Goal: Transaction & Acquisition: Purchase product/service

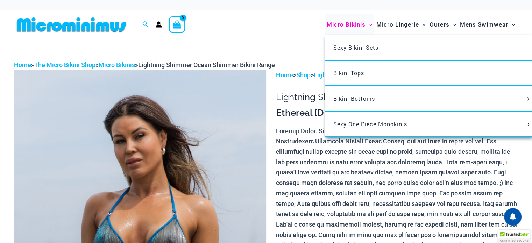
click at [353, 24] on span "Micro Bikinis" at bounding box center [346, 25] width 39 height 18
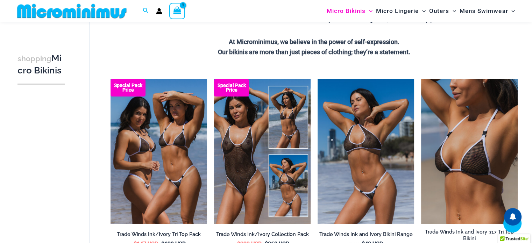
scroll to position [204, 0]
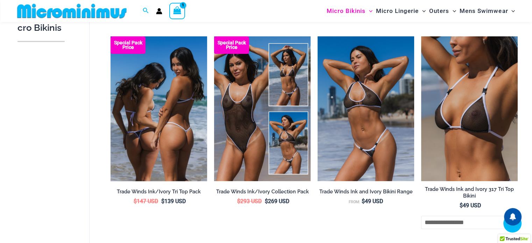
click at [168, 119] on img at bounding box center [159, 108] width 97 height 145
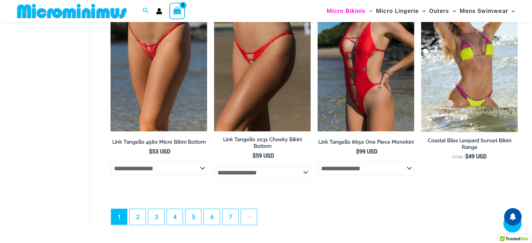
scroll to position [1813, 0]
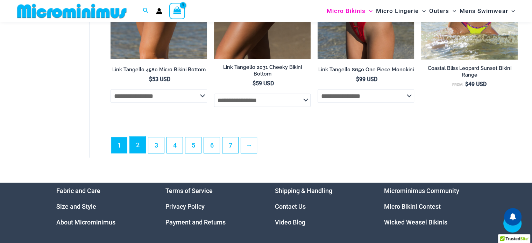
click at [142, 150] on link "2" at bounding box center [138, 145] width 16 height 16
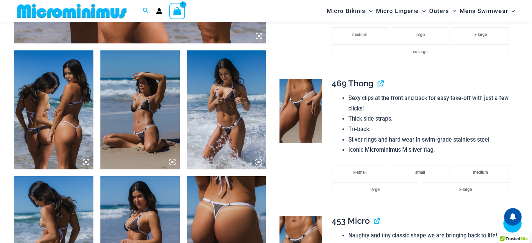
scroll to position [309, 0]
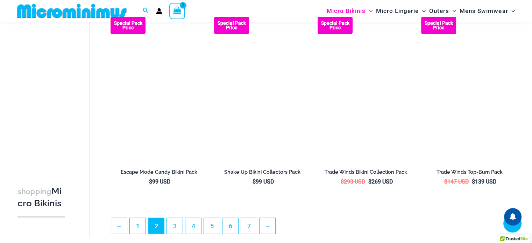
scroll to position [1573, 0]
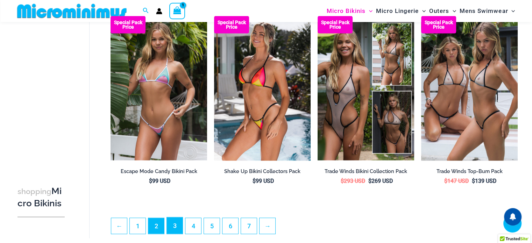
click at [175, 229] on link "3" at bounding box center [175, 226] width 16 height 16
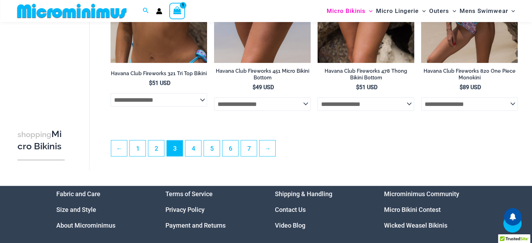
scroll to position [1708, 0]
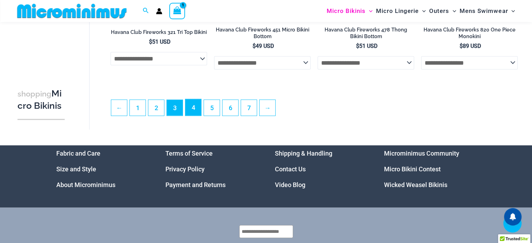
click at [193, 113] on link "4" at bounding box center [193, 107] width 16 height 16
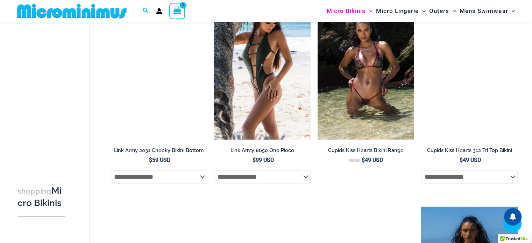
scroll to position [973, 0]
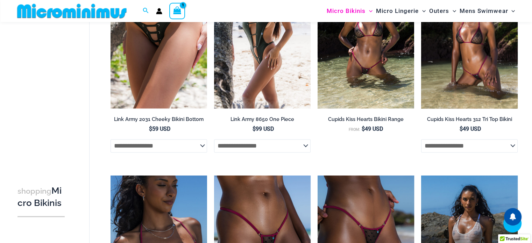
click at [465, 68] on img at bounding box center [469, 36] width 97 height 145
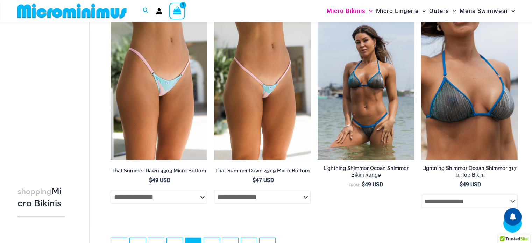
scroll to position [1741, 0]
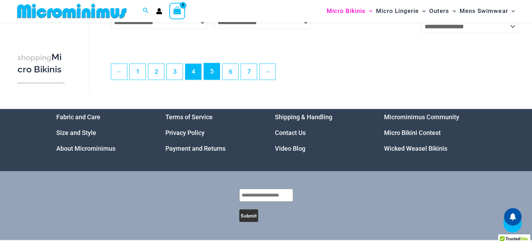
click at [213, 80] on link "5" at bounding box center [212, 71] width 16 height 16
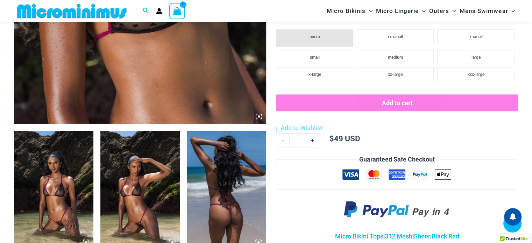
scroll to position [413, 0]
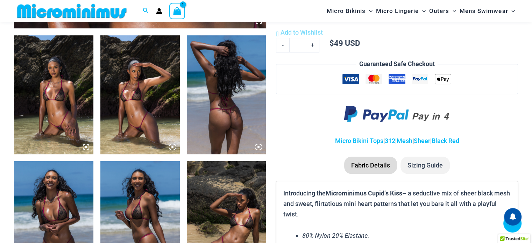
click at [60, 123] on img at bounding box center [53, 94] width 79 height 119
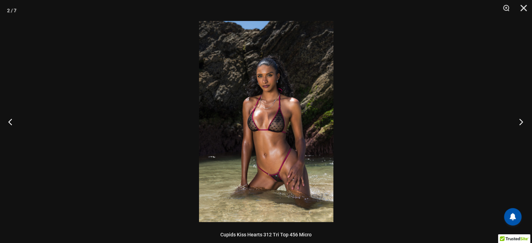
click at [520, 123] on button "Next" at bounding box center [519, 121] width 26 height 35
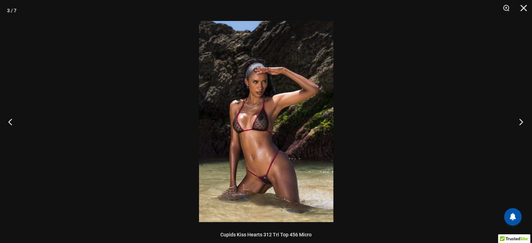
click at [519, 123] on button "Next" at bounding box center [519, 121] width 26 height 35
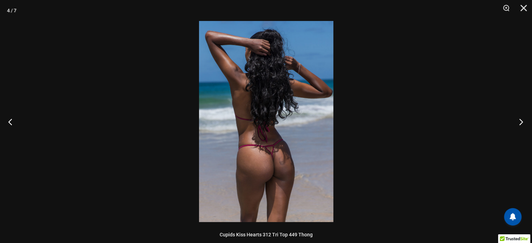
click at [519, 123] on button "Next" at bounding box center [519, 121] width 26 height 35
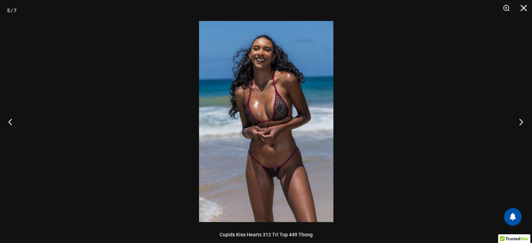
click at [519, 123] on button "Next" at bounding box center [519, 121] width 26 height 35
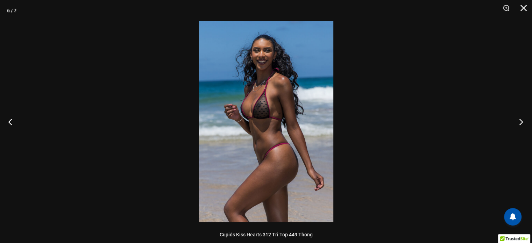
click at [519, 123] on button "Next" at bounding box center [519, 121] width 26 height 35
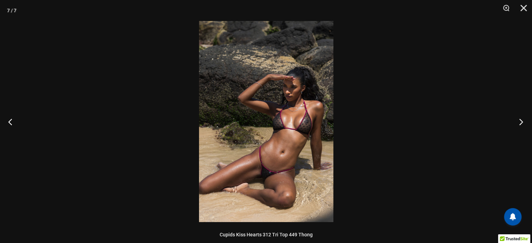
click at [519, 123] on button "Next" at bounding box center [519, 121] width 26 height 35
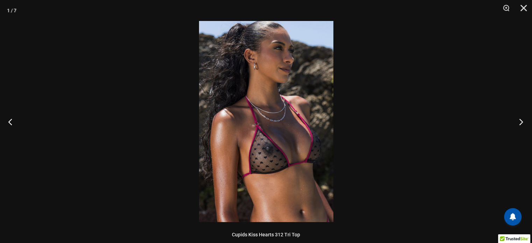
click at [519, 123] on button "Next" at bounding box center [519, 121] width 26 height 35
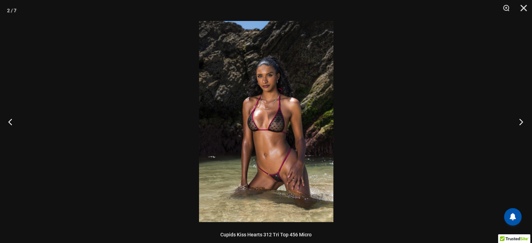
click at [519, 123] on button "Next" at bounding box center [519, 121] width 26 height 35
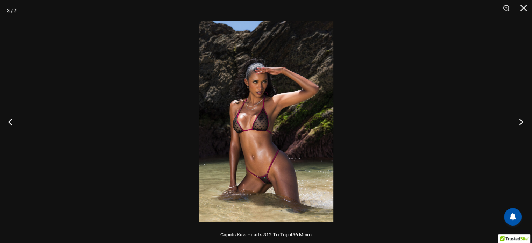
click at [519, 123] on button "Next" at bounding box center [519, 121] width 26 height 35
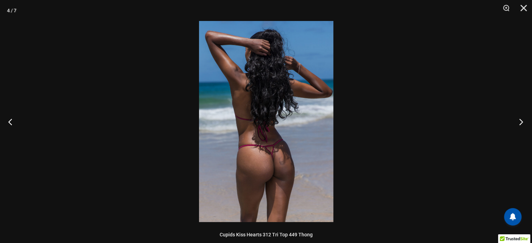
click at [519, 123] on button "Next" at bounding box center [519, 121] width 26 height 35
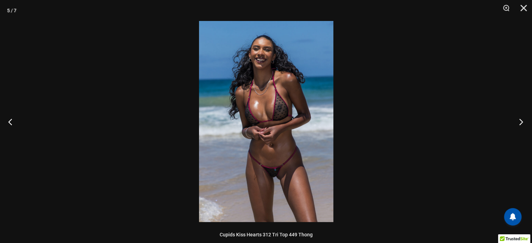
click at [519, 123] on button "Next" at bounding box center [519, 121] width 26 height 35
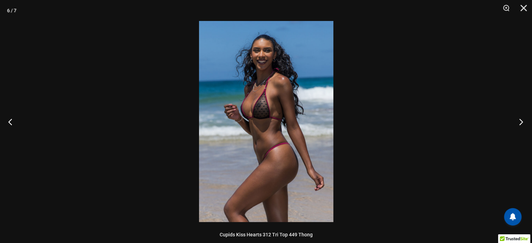
click at [519, 123] on button "Next" at bounding box center [519, 121] width 26 height 35
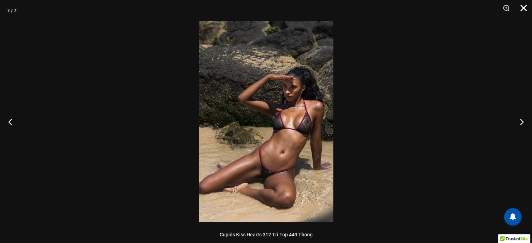
click at [526, 9] on button "Close" at bounding box center [520, 10] width 17 height 21
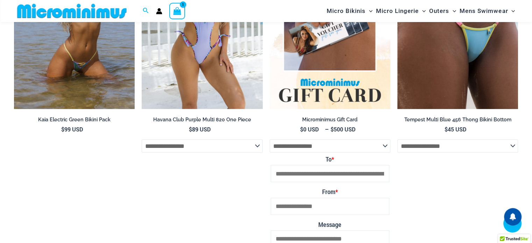
scroll to position [2057, 0]
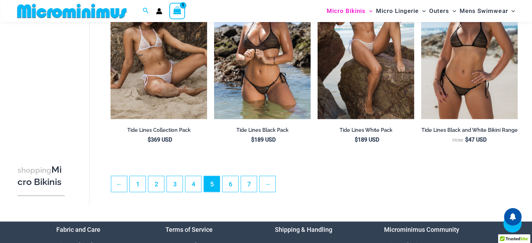
scroll to position [1568, 0]
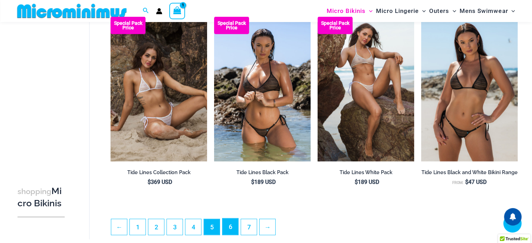
click at [223, 229] on link "6" at bounding box center [230, 227] width 16 height 16
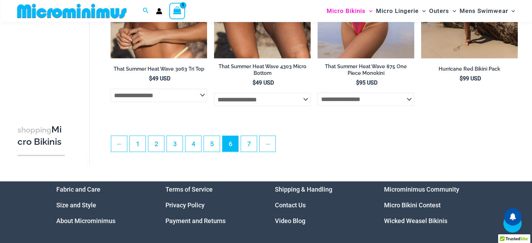
scroll to position [1676, 0]
click at [246, 148] on link "7" at bounding box center [249, 144] width 16 height 16
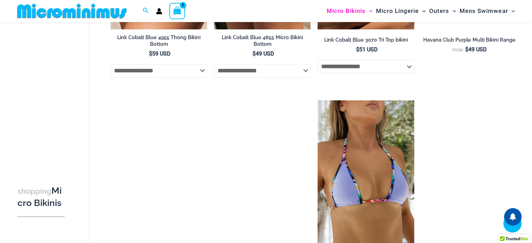
scroll to position [1043, 0]
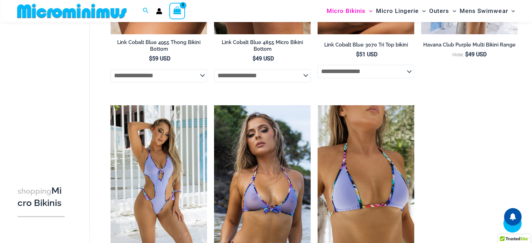
click at [182, 13] on icon "View Shopping Cart, 1 items" at bounding box center [176, 11] width 9 height 10
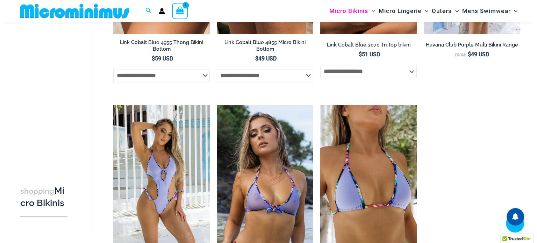
scroll to position [1050, 0]
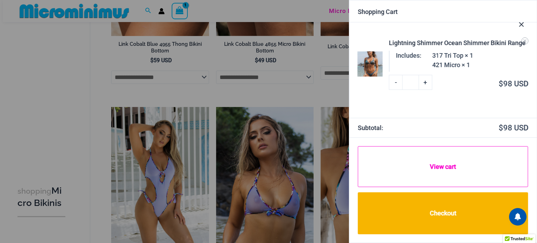
click at [424, 166] on link "View cart" at bounding box center [443, 166] width 170 height 41
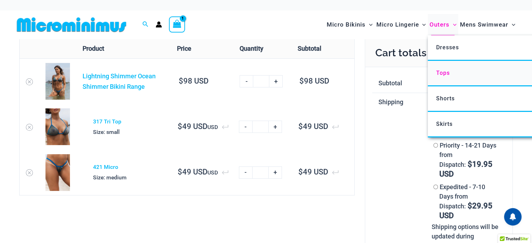
click at [448, 70] on span "Tops" at bounding box center [443, 73] width 14 height 7
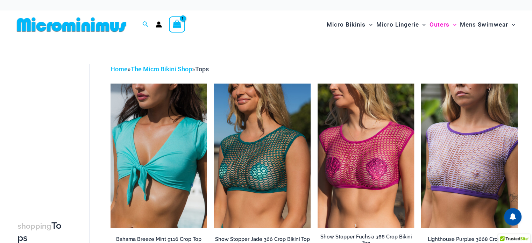
click at [158, 25] on icon "Account icon link" at bounding box center [159, 24] width 6 height 6
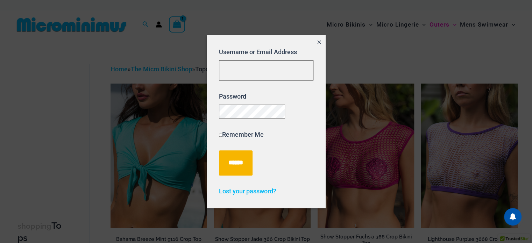
click at [245, 62] on input "Username or Email Address" at bounding box center [266, 70] width 94 height 21
type input "**********"
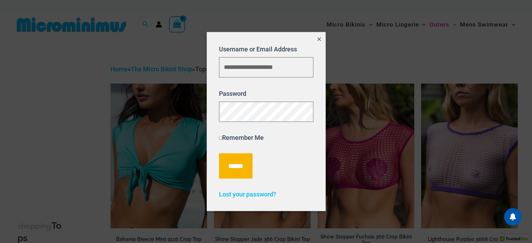
click at [301, 186] on div "**********" at bounding box center [266, 121] width 94 height 155
click at [239, 171] on input "******" at bounding box center [236, 165] width 34 height 25
click at [322, 36] on icon "Close popup" at bounding box center [319, 39] width 6 height 6
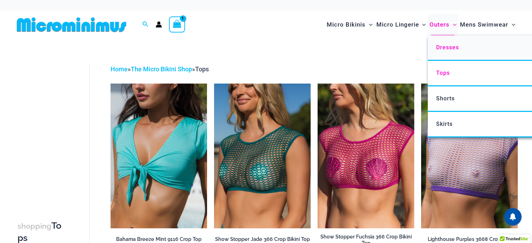
click at [447, 49] on span "Dresses" at bounding box center [447, 47] width 23 height 7
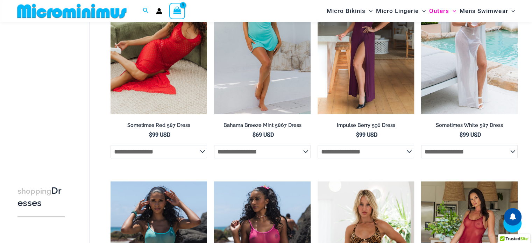
scroll to position [99, 0]
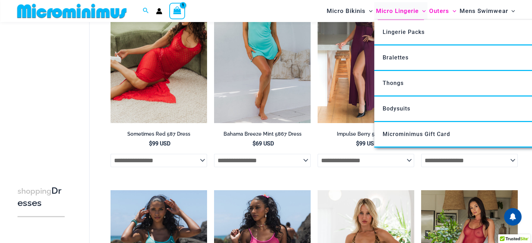
click at [401, 14] on span "Micro Lingerie" at bounding box center [397, 11] width 43 height 18
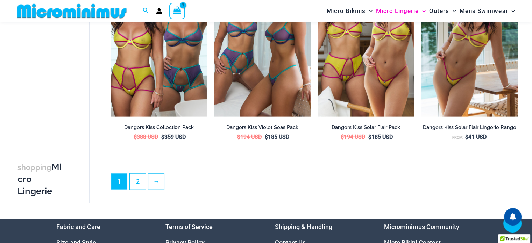
scroll to position [1743, 0]
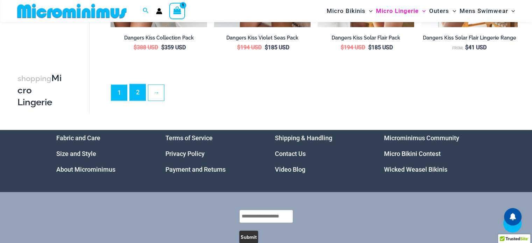
click at [135, 95] on link "2" at bounding box center [138, 92] width 16 height 16
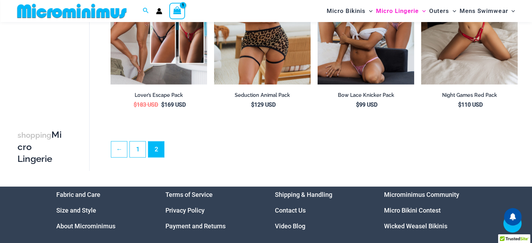
scroll to position [1745, 0]
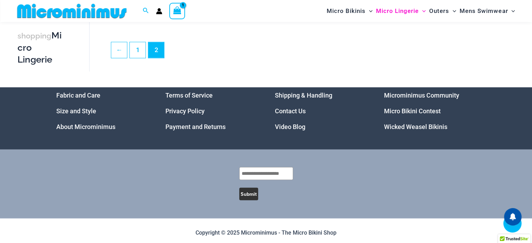
click at [270, 170] on input "text" at bounding box center [266, 173] width 54 height 13
type input "**********"
click at [247, 193] on button "Submit" at bounding box center [248, 194] width 19 height 13
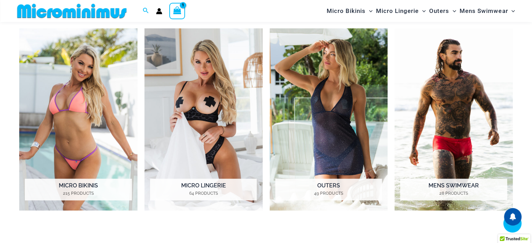
scroll to position [344, 0]
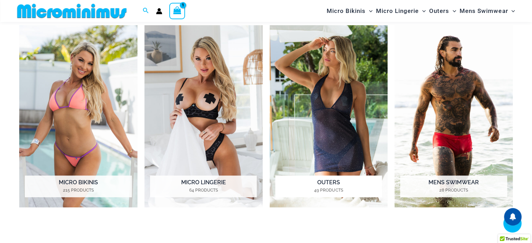
click at [354, 116] on img "Visit product category Outers" at bounding box center [329, 116] width 118 height 182
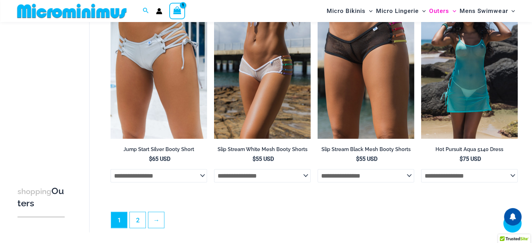
scroll to position [1672, 0]
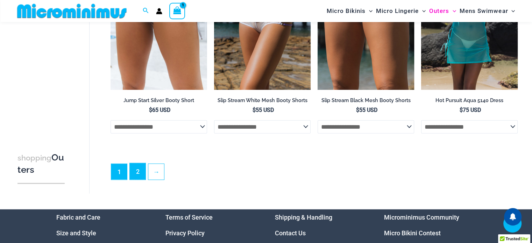
click at [140, 180] on link "2" at bounding box center [138, 171] width 16 height 16
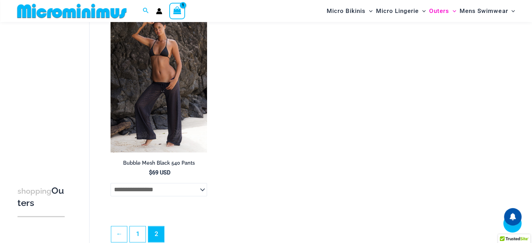
scroll to position [904, 0]
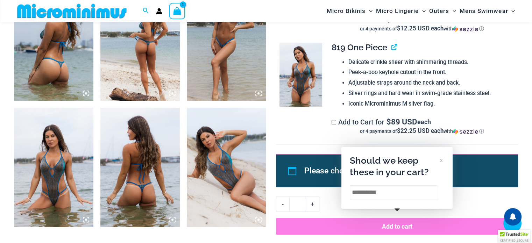
scroll to position [416, 0]
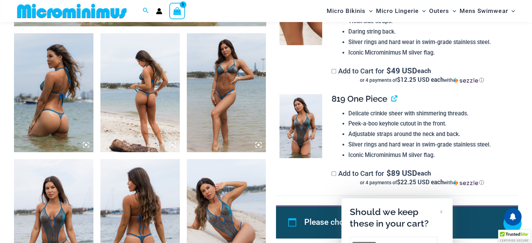
click at [50, 117] on img at bounding box center [53, 92] width 79 height 119
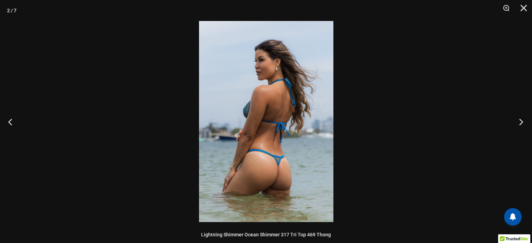
click at [518, 125] on button "Next" at bounding box center [519, 121] width 26 height 35
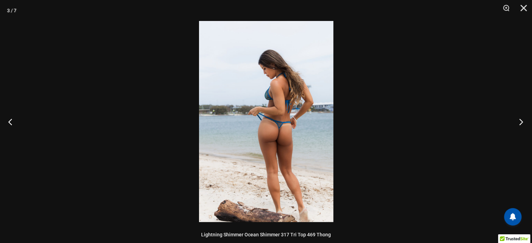
click at [518, 125] on button "Next" at bounding box center [519, 121] width 26 height 35
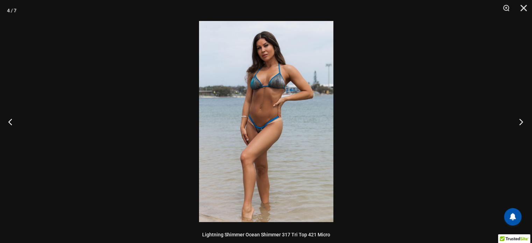
click at [518, 125] on button "Next" at bounding box center [519, 121] width 26 height 35
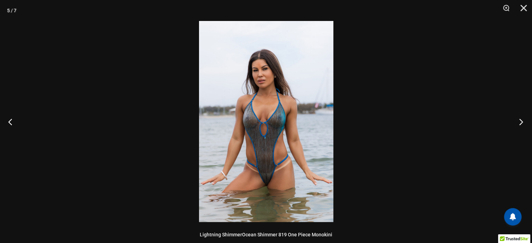
click at [518, 125] on button "Next" at bounding box center [519, 121] width 26 height 35
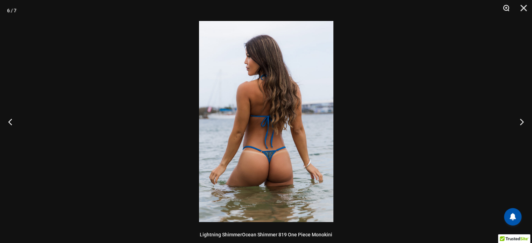
click at [506, 8] on button "Zoom" at bounding box center [503, 10] width 17 height 21
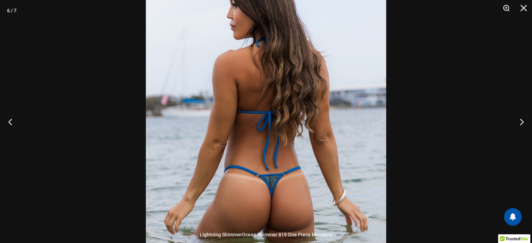
click at [506, 9] on button "Zoom" at bounding box center [503, 10] width 17 height 21
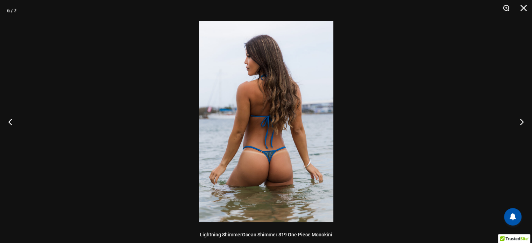
click at [506, 9] on button "Zoom" at bounding box center [503, 10] width 17 height 21
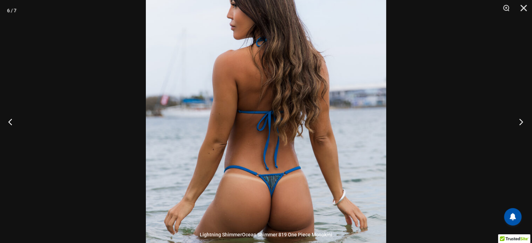
click at [522, 124] on button "Next" at bounding box center [519, 121] width 26 height 35
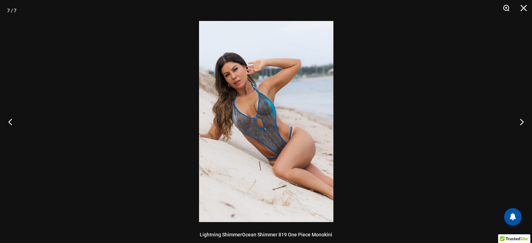
click at [505, 10] on button "Zoom" at bounding box center [503, 10] width 17 height 21
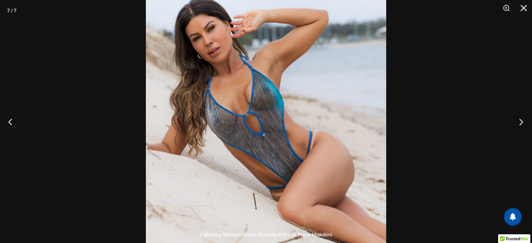
click at [522, 121] on button "Next" at bounding box center [519, 121] width 26 height 35
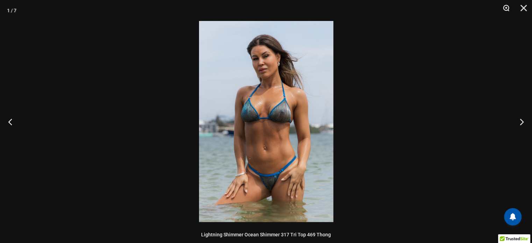
click at [503, 8] on button "Zoom" at bounding box center [503, 10] width 17 height 21
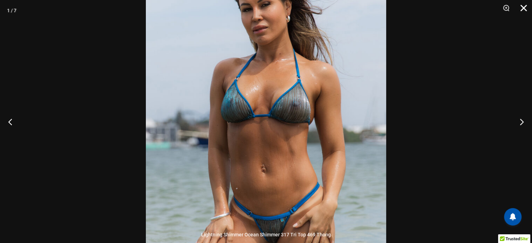
click at [526, 9] on button "Close" at bounding box center [520, 10] width 17 height 21
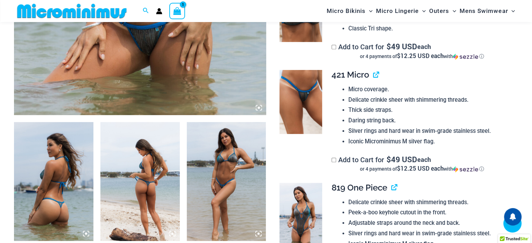
scroll to position [311, 0]
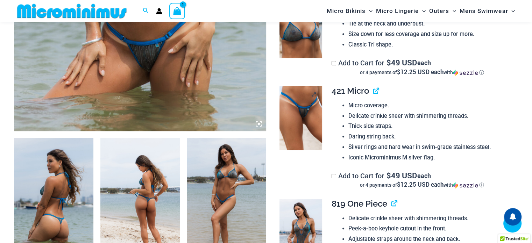
click at [302, 113] on img at bounding box center [300, 118] width 43 height 64
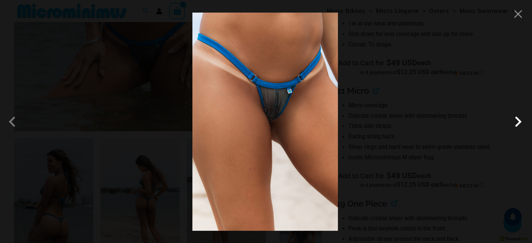
click at [516, 123] on span at bounding box center [518, 121] width 21 height 21
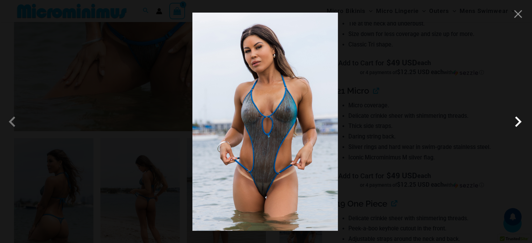
click at [516, 123] on span at bounding box center [518, 121] width 21 height 21
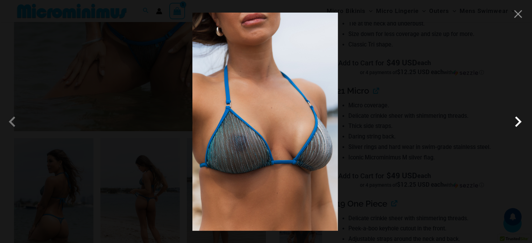
click at [516, 123] on span at bounding box center [518, 121] width 21 height 21
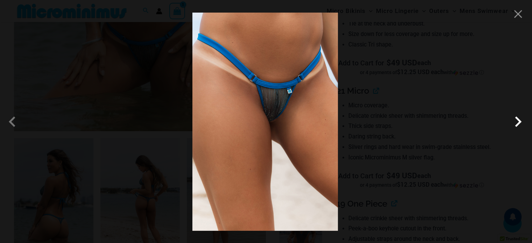
click at [516, 123] on span at bounding box center [518, 121] width 21 height 21
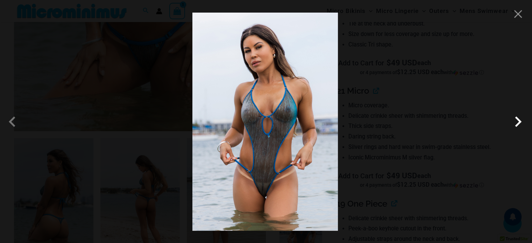
click at [516, 123] on span at bounding box center [518, 121] width 21 height 21
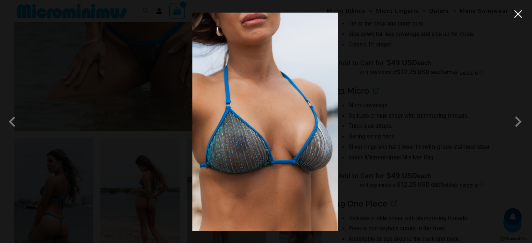
click at [519, 18] on button "Close" at bounding box center [518, 14] width 10 height 10
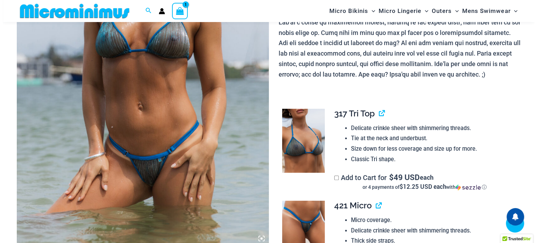
scroll to position [136, 0]
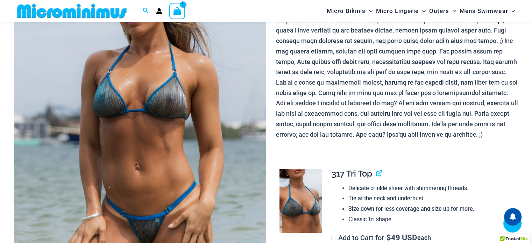
click at [179, 11] on icon "View Shopping Cart, 1 items" at bounding box center [177, 11] width 8 height 8
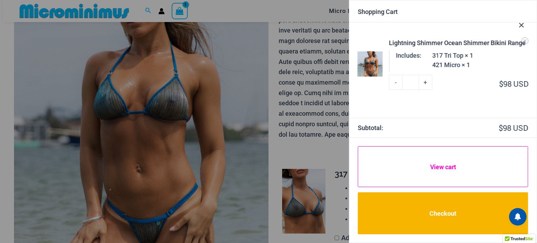
click at [488, 172] on link "View cart" at bounding box center [443, 166] width 170 height 41
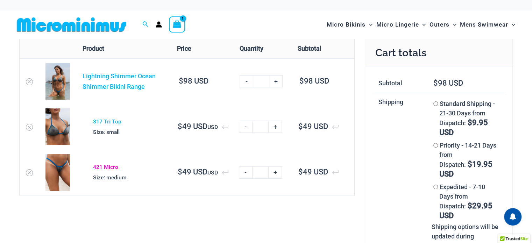
click at [105, 167] on link "421 Micro" at bounding box center [105, 167] width 25 height 7
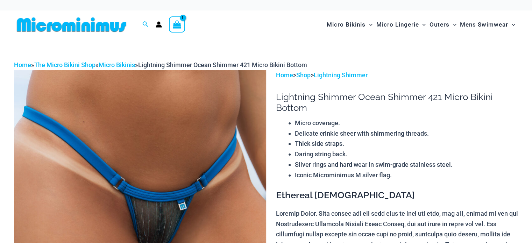
select select
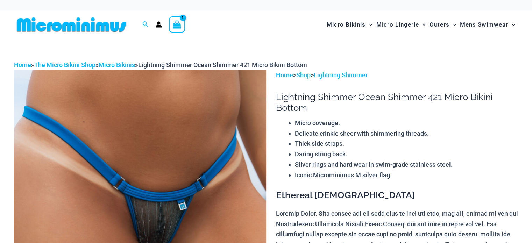
select select
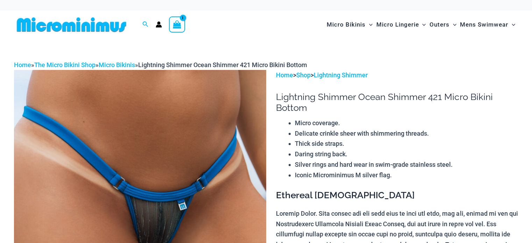
select select
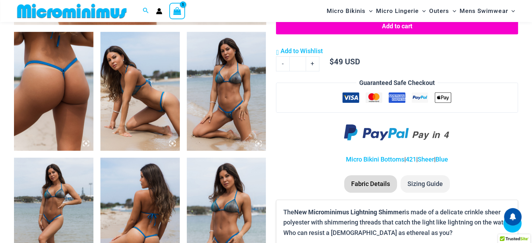
scroll to position [414, 0]
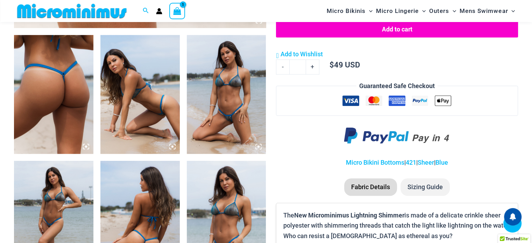
click at [57, 107] on img at bounding box center [53, 94] width 79 height 119
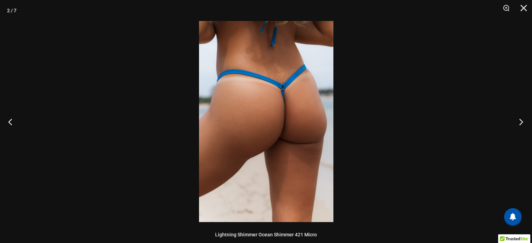
click at [520, 123] on button "Next" at bounding box center [519, 121] width 26 height 35
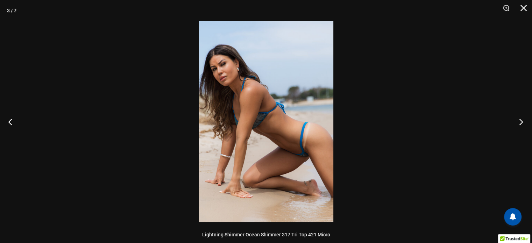
click at [520, 123] on button "Next" at bounding box center [519, 121] width 26 height 35
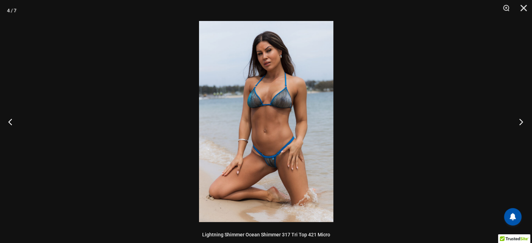
click at [520, 123] on button "Next" at bounding box center [519, 121] width 26 height 35
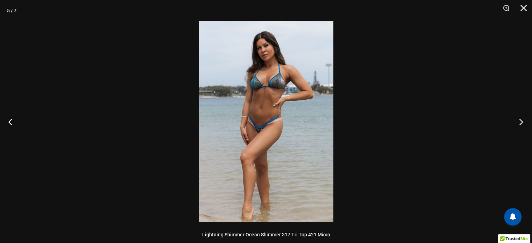
click at [520, 123] on button "Next" at bounding box center [519, 121] width 26 height 35
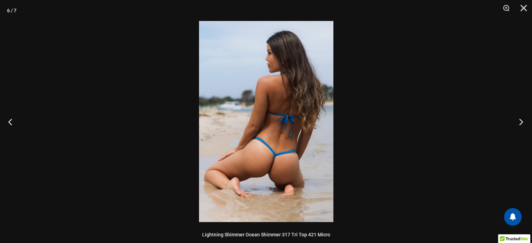
click at [520, 123] on button "Next" at bounding box center [519, 121] width 26 height 35
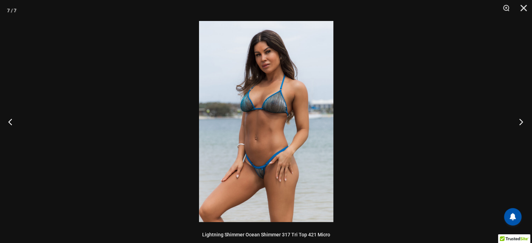
click at [520, 123] on button "Next" at bounding box center [519, 121] width 26 height 35
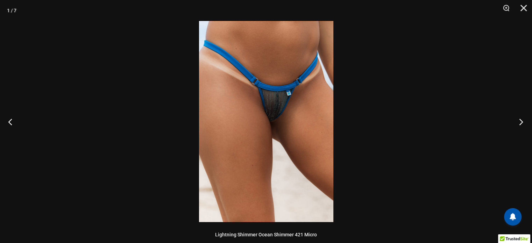
click at [520, 123] on button "Next" at bounding box center [519, 121] width 26 height 35
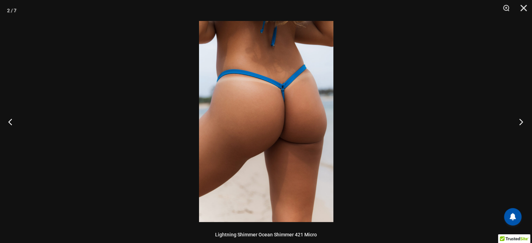
click at [520, 123] on button "Next" at bounding box center [519, 121] width 26 height 35
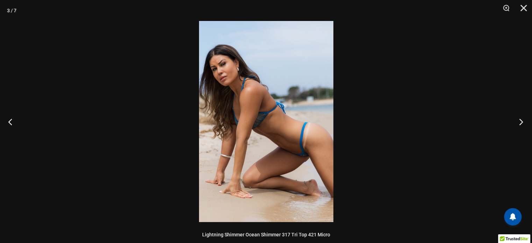
click at [520, 123] on button "Next" at bounding box center [519, 121] width 26 height 35
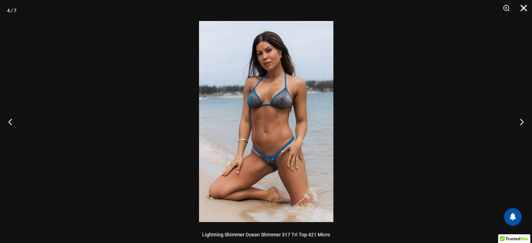
click at [523, 10] on button "Close" at bounding box center [520, 10] width 17 height 21
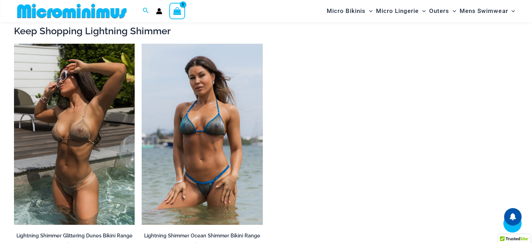
scroll to position [834, 0]
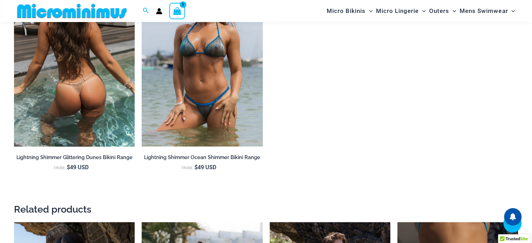
click at [79, 104] on img at bounding box center [74, 55] width 121 height 181
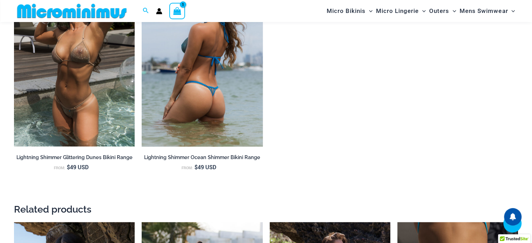
click at [214, 96] on img at bounding box center [202, 55] width 121 height 181
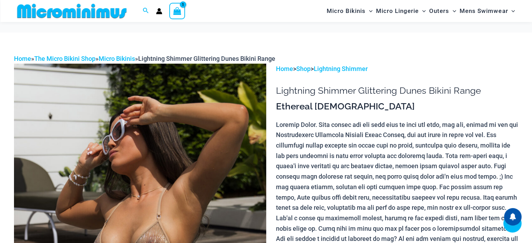
scroll to position [315, 0]
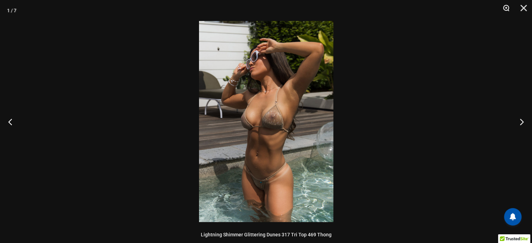
click at [502, 10] on button "Zoom" at bounding box center [503, 10] width 17 height 21
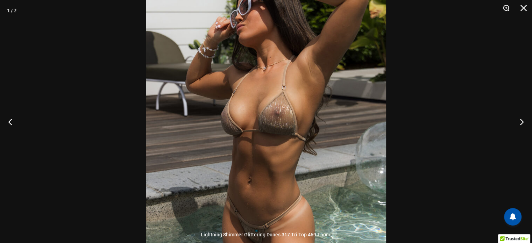
click at [502, 10] on button "Zoom" at bounding box center [503, 10] width 17 height 21
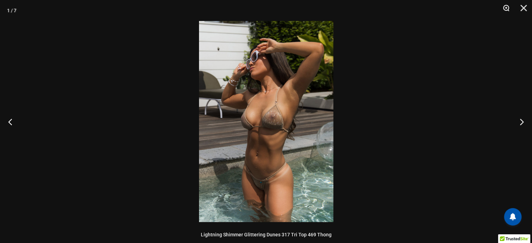
click at [502, 10] on button "Zoom" at bounding box center [503, 10] width 17 height 21
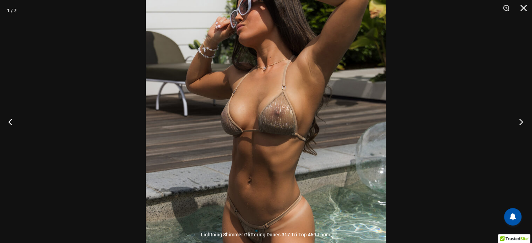
click at [520, 122] on button "Next" at bounding box center [519, 121] width 26 height 35
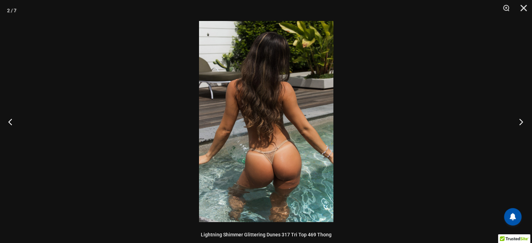
click at [520, 121] on button "Next" at bounding box center [519, 121] width 26 height 35
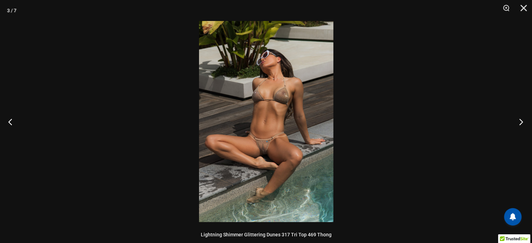
click at [520, 121] on button "Next" at bounding box center [519, 121] width 26 height 35
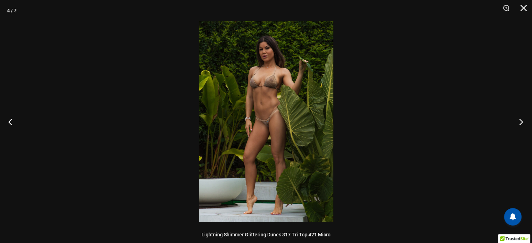
click at [520, 121] on button "Next" at bounding box center [519, 121] width 26 height 35
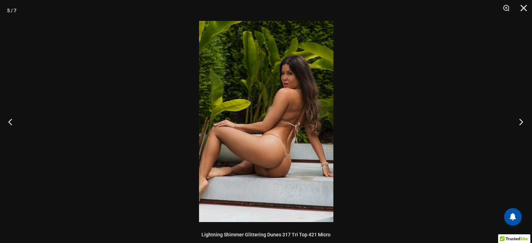
click at [520, 121] on button "Next" at bounding box center [519, 121] width 26 height 35
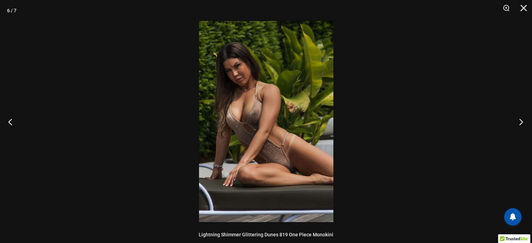
click at [520, 121] on button "Next" at bounding box center [519, 121] width 26 height 35
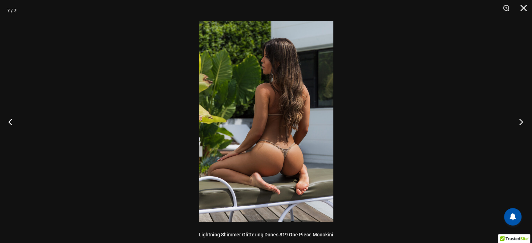
click at [520, 121] on button "Next" at bounding box center [519, 121] width 26 height 35
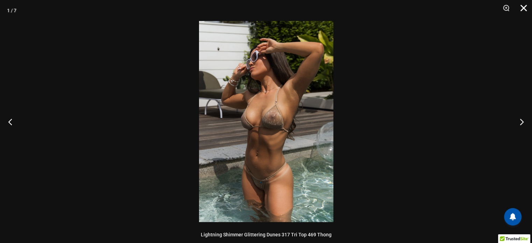
click at [520, 10] on button "Close" at bounding box center [520, 10] width 17 height 21
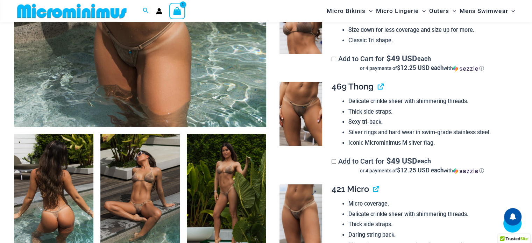
click at [310, 206] on img at bounding box center [300, 216] width 43 height 64
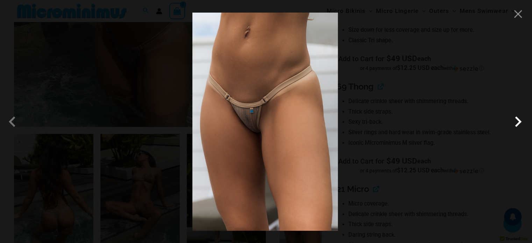
click at [519, 121] on span at bounding box center [518, 121] width 21 height 21
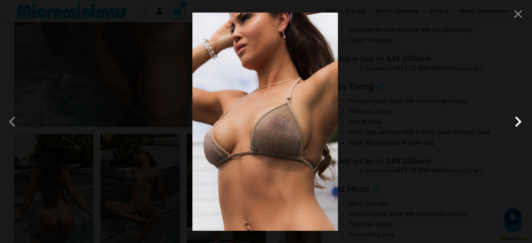
click at [519, 121] on span at bounding box center [518, 121] width 21 height 21
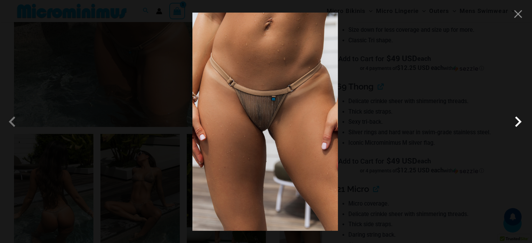
click at [519, 121] on span at bounding box center [518, 121] width 21 height 21
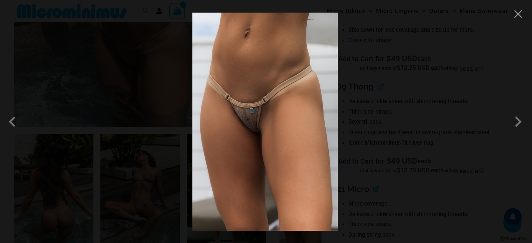
click at [518, 21] on div at bounding box center [266, 121] width 532 height 243
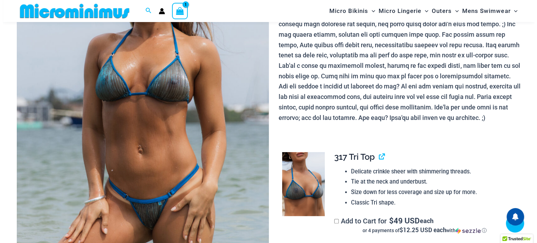
scroll to position [99, 0]
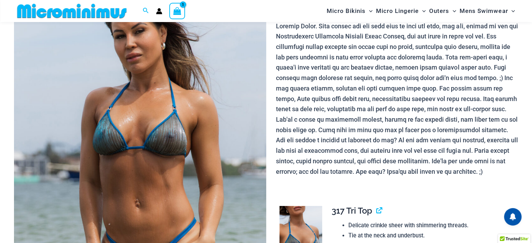
click at [178, 10] on icon "View Shopping Cart, 1 items" at bounding box center [177, 11] width 8 height 8
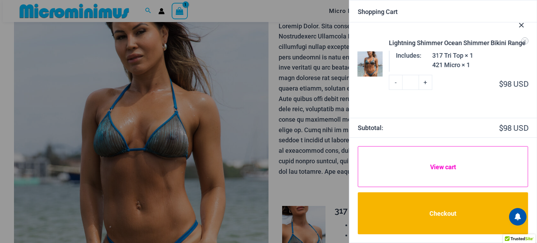
click at [446, 172] on link "View cart" at bounding box center [443, 166] width 170 height 41
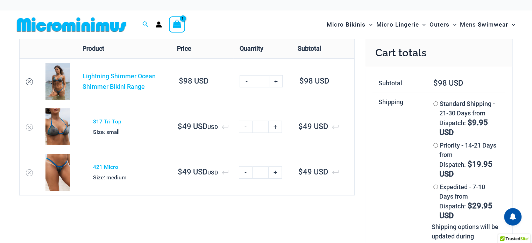
click at [30, 84] on icon "Remove Lightning Shimmer Ocean Shimmer Bikini Range from cart" at bounding box center [29, 81] width 5 height 5
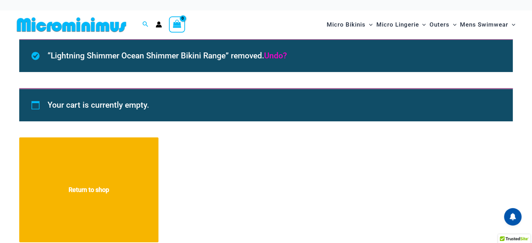
click at [279, 54] on link "Undo?" at bounding box center [275, 55] width 23 height 9
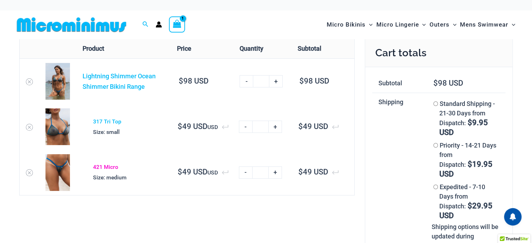
click at [109, 164] on link "421 Micro" at bounding box center [105, 167] width 25 height 7
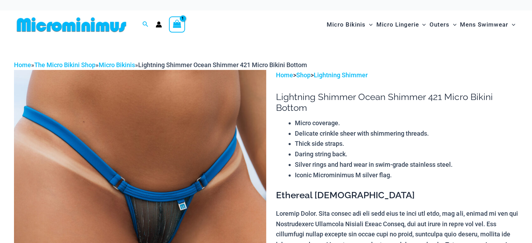
select select
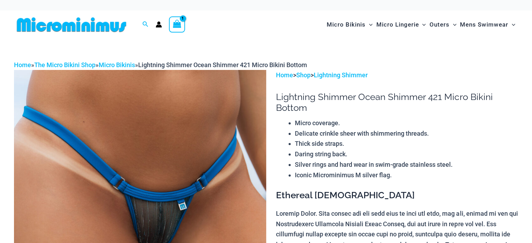
select select
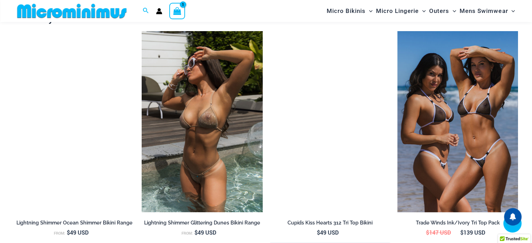
scroll to position [2442, 0]
